Goal: Find specific page/section: Find specific page/section

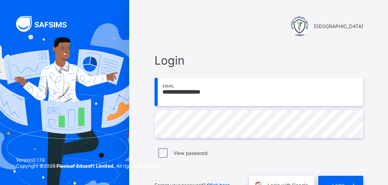
type input "**********"
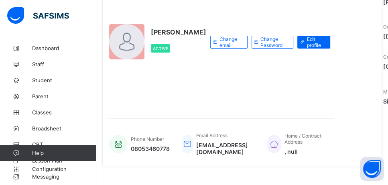
scroll to position [15, 0]
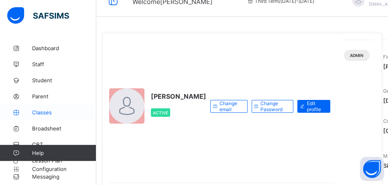
click at [43, 109] on link "Classes" at bounding box center [48, 112] width 96 height 16
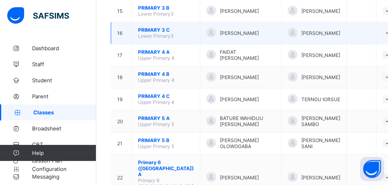
scroll to position [490, 0]
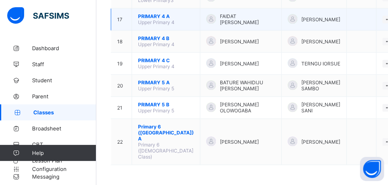
click at [151, 19] on span "PRIMARY 4 A" at bounding box center [166, 16] width 56 height 6
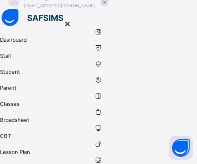
scroll to position [111, 0]
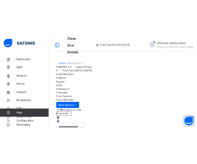
scroll to position [129, 0]
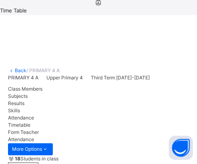
scroll to position [259, 0]
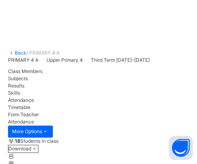
copy span "2082"
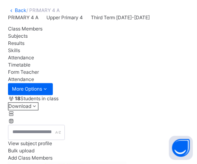
scroll to position [345, 0]
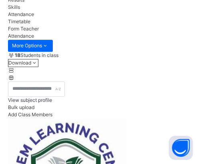
copy span "2056"
copy span "2268"
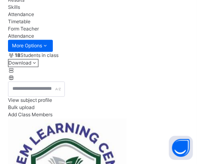
copy span "2192"
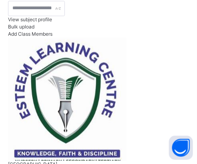
scroll to position [431, 0]
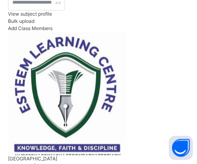
copy span "2681"
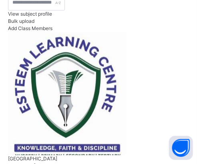
copy span "2638"
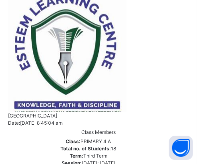
scroll to position [518, 0]
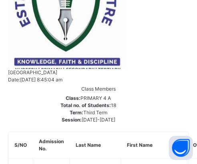
copy span "2114"
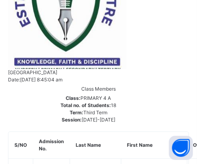
copy span "2022"
copy span "2068"
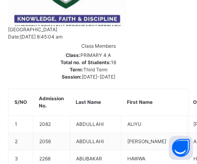
scroll to position [604, 0]
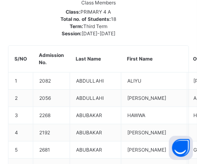
copy span "23471"
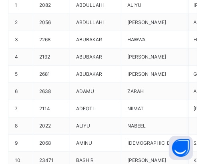
scroll to position [690, 0]
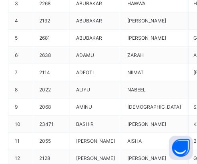
scroll to position [777, 0]
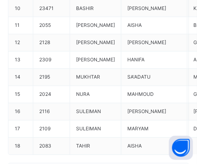
scroll to position [840, 0]
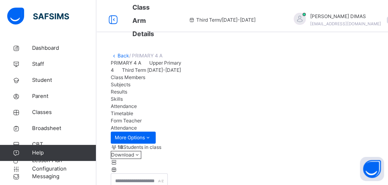
scroll to position [216, 0]
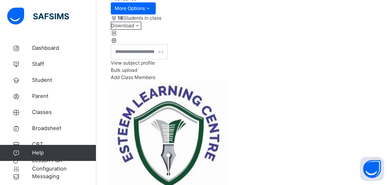
click at [40, 79] on span "Student" at bounding box center [64, 80] width 64 height 8
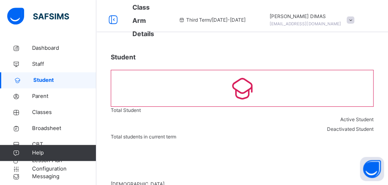
scroll to position [173, 0]
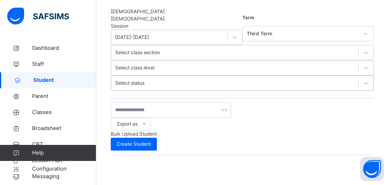
click at [140, 79] on div "Select status" at bounding box center [129, 82] width 29 height 7
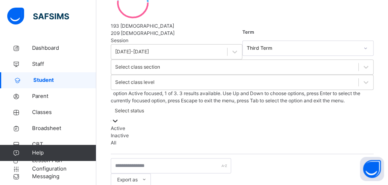
click at [145, 132] on div "Inactive" at bounding box center [242, 135] width 263 height 7
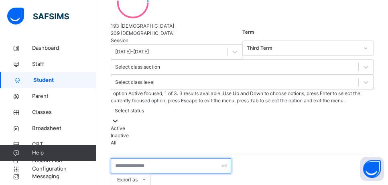
click at [152, 158] on input "text" at bounding box center [171, 165] width 120 height 15
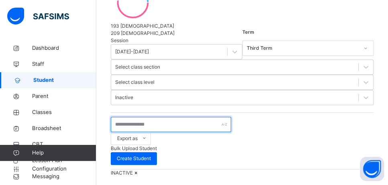
scroll to position [188, 0]
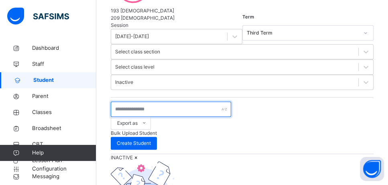
paste input "**********"
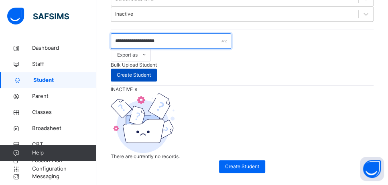
scroll to position [231, 0]
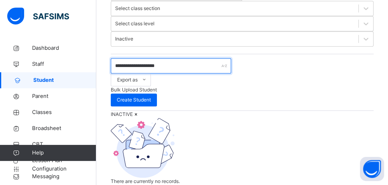
click at [184, 58] on input "**********" at bounding box center [171, 65] width 120 height 15
drag, startPoint x: 187, startPoint y: 52, endPoint x: 132, endPoint y: 56, distance: 54.8
click at [111, 58] on input "**********" at bounding box center [171, 65] width 120 height 15
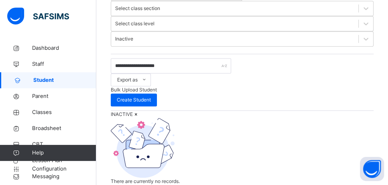
click at [140, 111] on icon at bounding box center [136, 114] width 7 height 6
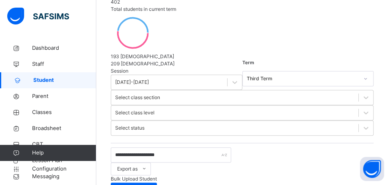
scroll to position [185, 0]
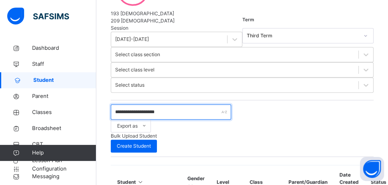
click at [179, 104] on input "**********" at bounding box center [171, 111] width 120 height 15
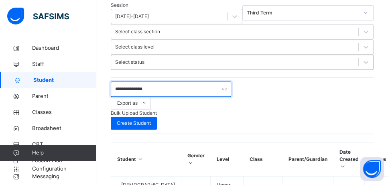
scroll to position [228, 0]
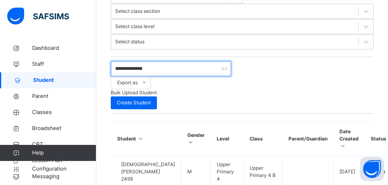
type input "**********"
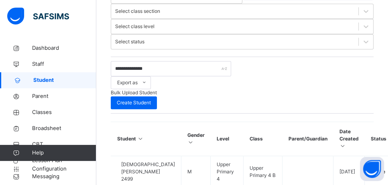
click at [140, 136] on icon at bounding box center [140, 139] width 7 height 6
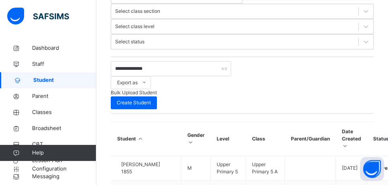
click at [140, 136] on icon at bounding box center [140, 139] width 7 height 6
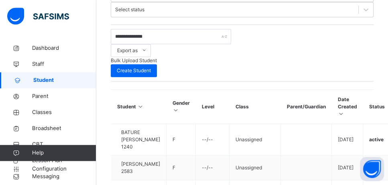
scroll to position [271, 0]
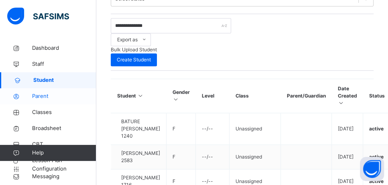
click at [41, 97] on span "Parent" at bounding box center [64, 96] width 64 height 8
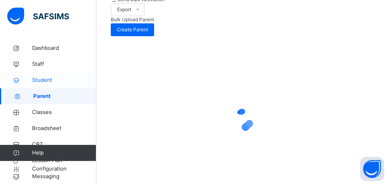
click at [40, 79] on span "Student" at bounding box center [64, 80] width 64 height 8
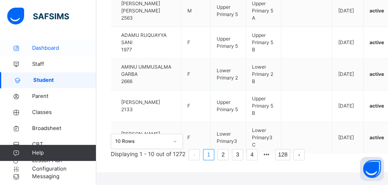
scroll to position [559, 0]
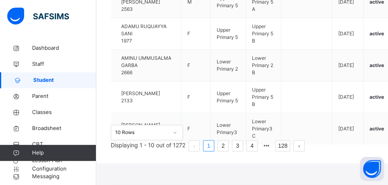
click at [305, 151] on button "next page" at bounding box center [298, 145] width 11 height 11
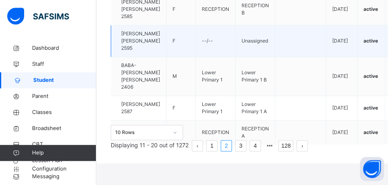
scroll to position [602, 0]
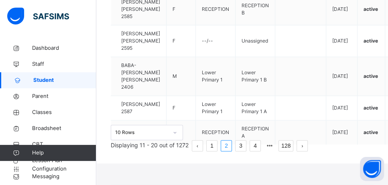
click at [203, 151] on button "prev page" at bounding box center [197, 145] width 11 height 11
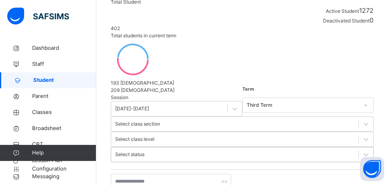
scroll to position [159, 0]
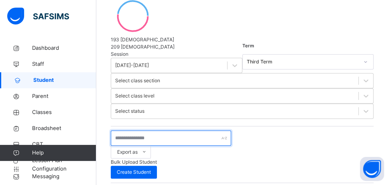
click at [146, 130] on input "text" at bounding box center [171, 137] width 120 height 15
paste input "**********"
click at [130, 130] on input "**********" at bounding box center [171, 137] width 120 height 15
click at [154, 130] on input "********" at bounding box center [171, 137] width 120 height 15
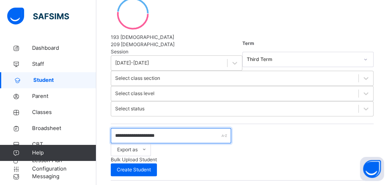
scroll to position [173, 0]
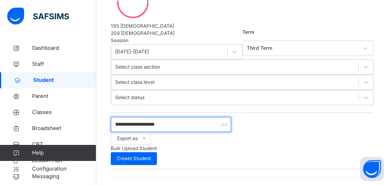
click at [147, 117] on input "**********" at bounding box center [171, 124] width 120 height 15
type input "**********"
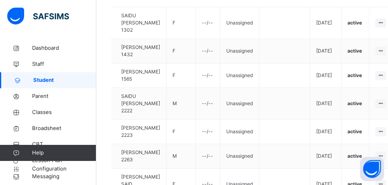
scroll to position [388, 0]
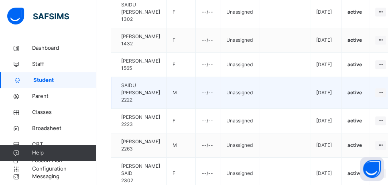
click at [132, 100] on span "2222" at bounding box center [126, 100] width 11 height 6
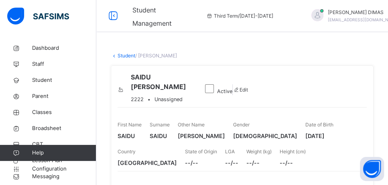
scroll to position [43, 0]
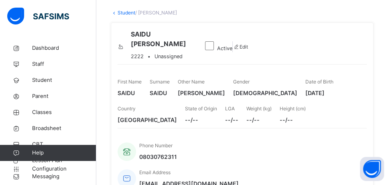
click at [198, 41] on div "SAIDU [PERSON_NAME] 2222 • Unassigned" at bounding box center [158, 46] width 80 height 35
